Goal: Information Seeking & Learning: Learn about a topic

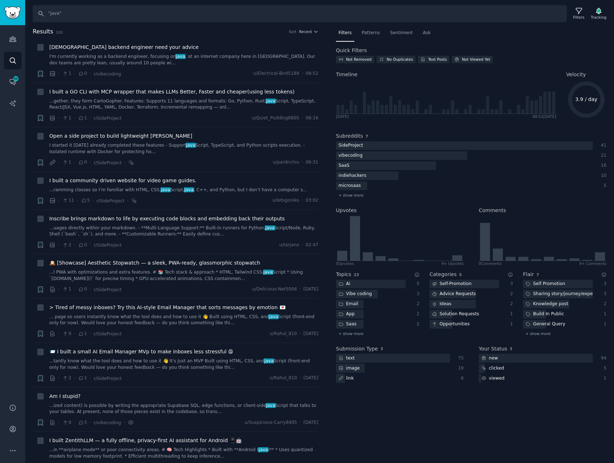
click at [19, 194] on div "Audiences Search Conversations 96 AI Reports" at bounding box center [12, 210] width 25 height 370
click at [8, 162] on div "Audiences Search Conversations 96 AI Reports" at bounding box center [12, 210] width 25 height 370
click at [571, 14] on div "Filters" at bounding box center [578, 13] width 19 height 15
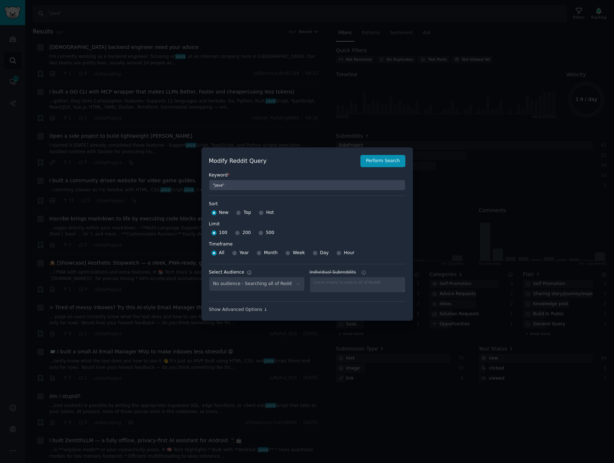
select select "887de69525"
click at [453, 119] on div at bounding box center [307, 231] width 614 height 463
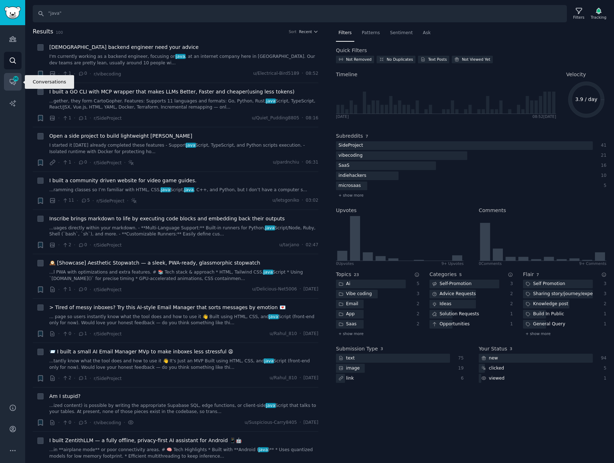
click at [17, 82] on link "Conversations 96" at bounding box center [13, 82] width 18 height 18
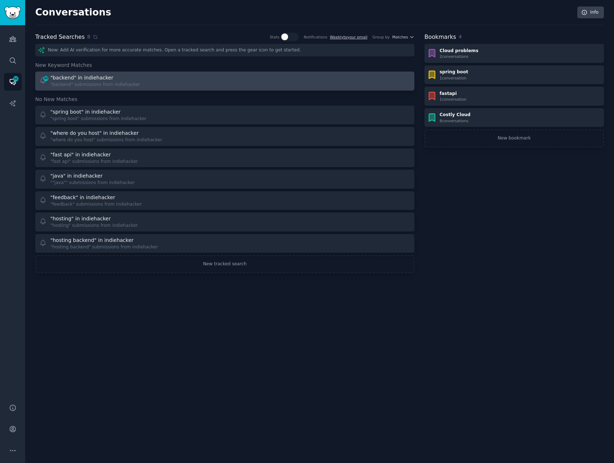
click at [176, 72] on link "96 "backend" in indiehacker "backend" submissions from indiehacker" at bounding box center [224, 81] width 379 height 19
